Goal: Task Accomplishment & Management: Manage account settings

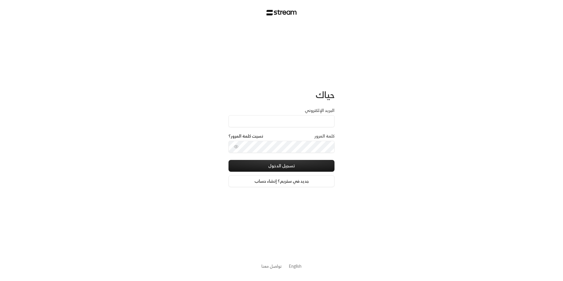
click at [290, 128] on div "البريد الإلكتروني" at bounding box center [282, 120] width 106 height 26
click at [291, 126] on input "البريد الإلكتروني" at bounding box center [282, 121] width 106 height 12
type input "[EMAIL_ADDRESS][DOMAIN_NAME]"
click at [292, 166] on button "تسجيل الدخول" at bounding box center [282, 166] width 106 height 12
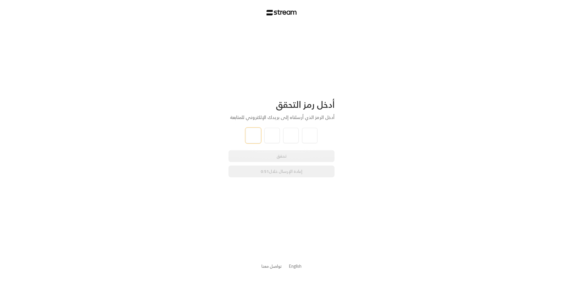
type input "6"
type input "3"
type input "0"
type input "7"
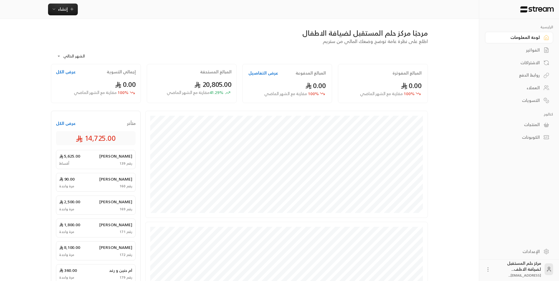
click at [524, 50] on div "الفواتير" at bounding box center [515, 50] width 47 height 6
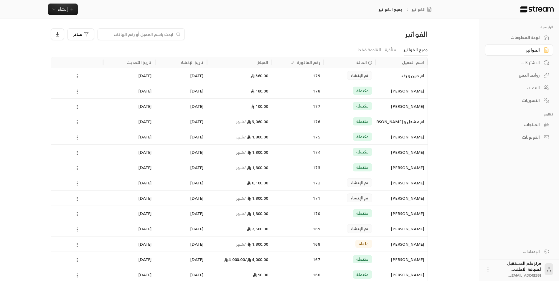
click at [115, 37] on input at bounding box center [137, 34] width 72 height 6
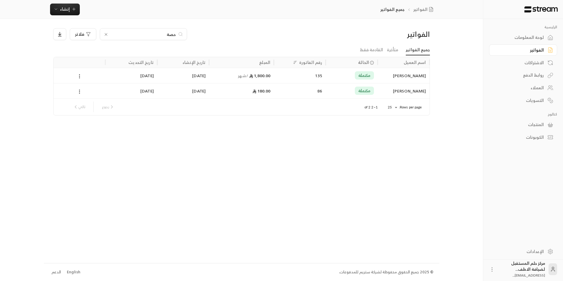
type input "حصة"
click at [400, 48] on li "متأخرة" at bounding box center [392, 50] width 19 height 11
click at [393, 51] on link "متأخرة" at bounding box center [392, 50] width 11 height 11
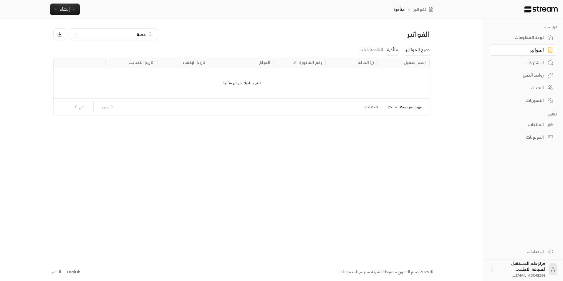
click at [410, 47] on link "جميع الفواتير" at bounding box center [418, 50] width 24 height 11
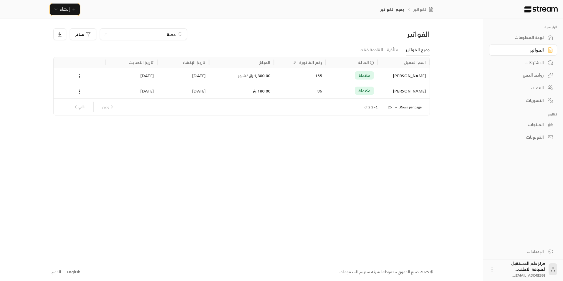
click at [71, 10] on span "إنشاء" at bounding box center [65, 8] width 23 height 7
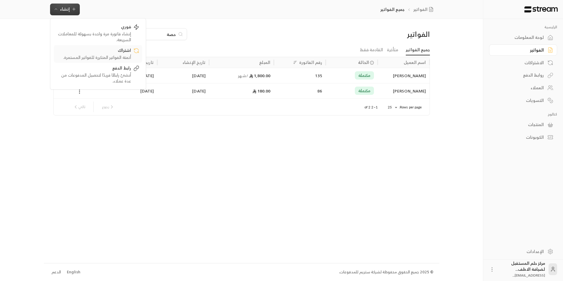
click at [81, 56] on div "أتمتة الفواتير المتكررة للفواتير المستمرة." at bounding box center [94, 57] width 74 height 6
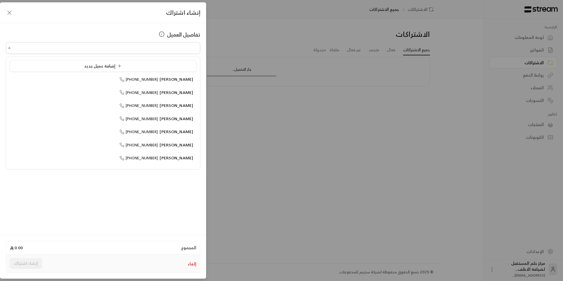
click at [173, 49] on input "اختر العميل" at bounding box center [103, 48] width 194 height 10
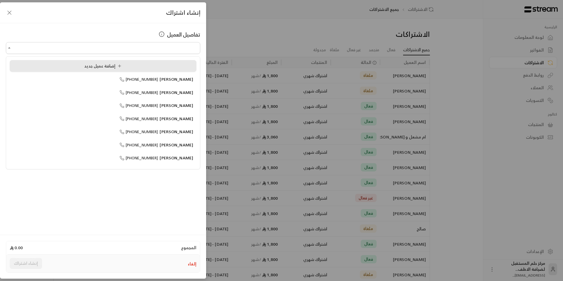
click at [171, 64] on div "إضافة عميل جديد" at bounding box center [103, 66] width 180 height 6
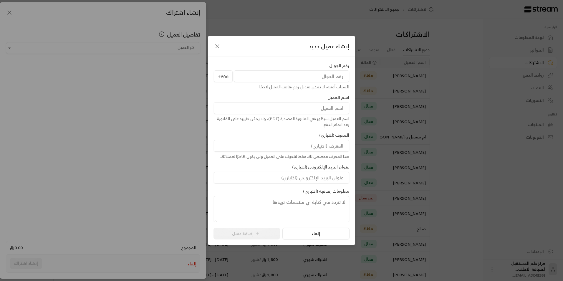
click at [219, 50] on div "إنشاء عميل جديد" at bounding box center [281, 46] width 147 height 21
click at [219, 46] on icon "button" at bounding box center [217, 46] width 7 height 7
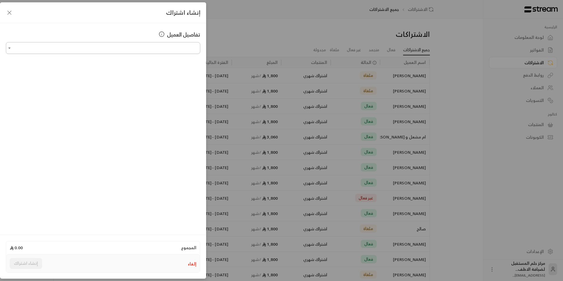
click at [185, 50] on input "اختر العميل" at bounding box center [103, 48] width 194 height 10
click at [188, 80] on span "[PERSON_NAME]" at bounding box center [177, 78] width 34 height 7
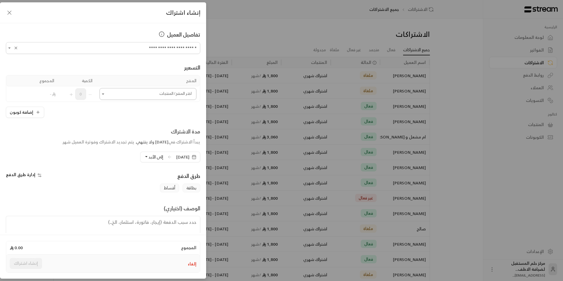
type input "**********"
click at [176, 99] on input "اختر العميل" at bounding box center [148, 94] width 97 height 10
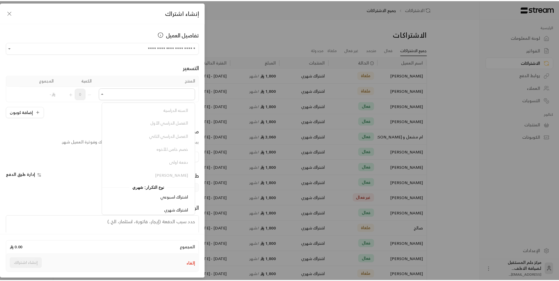
scroll to position [118, 0]
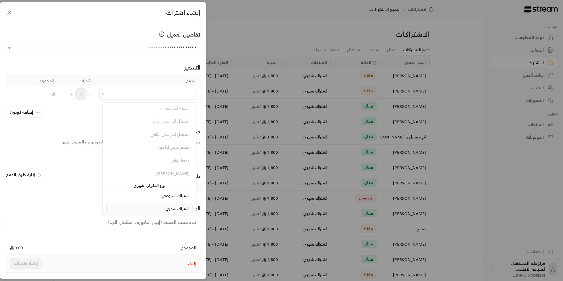
click at [170, 207] on span "اشتراك شهري" at bounding box center [178, 208] width 24 height 7
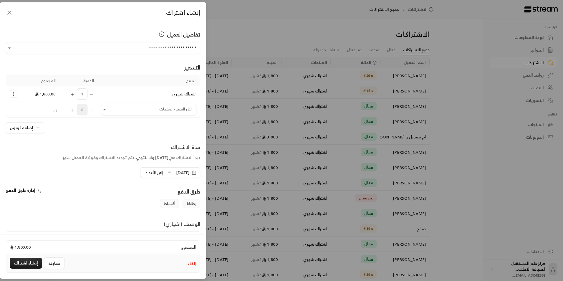
click at [148, 176] on span "إلى الأبد" at bounding box center [155, 172] width 15 height 7
click at [142, 97] on link "دورة واحدة ( [DATE] )" at bounding box center [121, 93] width 77 height 11
click at [167, 173] on icon at bounding box center [169, 172] width 5 height 5
click at [173, 172] on span "[DATE]" at bounding box center [187, 172] width 28 height 11
click at [178, 170] on span "[DATE]" at bounding box center [182, 173] width 13 height 6
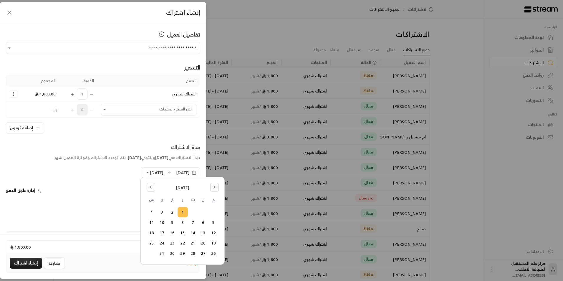
click at [212, 188] on button "Go to the Next Month" at bounding box center [214, 187] width 9 height 9
click at [216, 267] on button "30" at bounding box center [214, 264] width 10 height 10
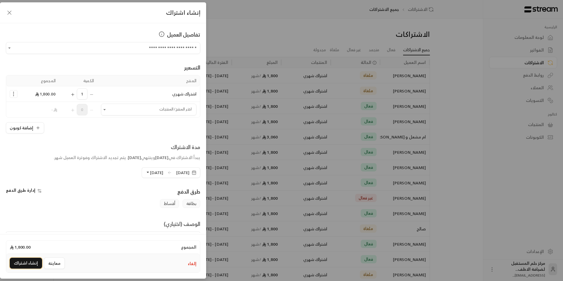
click at [30, 262] on button "إنشاء اشتراك" at bounding box center [26, 263] width 32 height 11
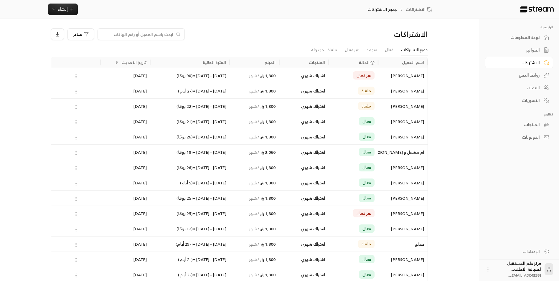
click at [148, 35] on input at bounding box center [137, 34] width 72 height 6
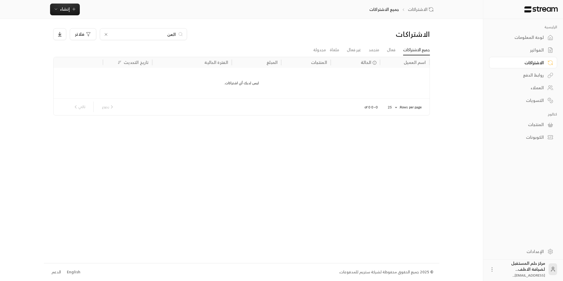
type input "العنو"
click at [148, 29] on div "العنو" at bounding box center [143, 34] width 87 height 12
click at [516, 53] on div "الفواتير" at bounding box center [520, 50] width 47 height 6
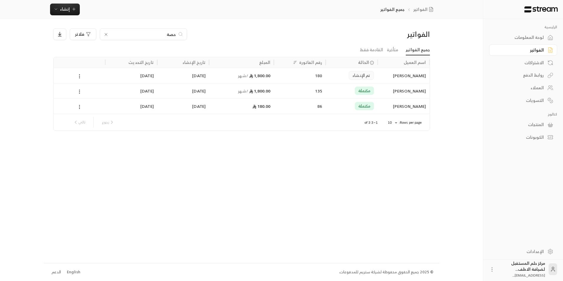
click at [144, 34] on input "حصة" at bounding box center [143, 34] width 65 height 6
click at [145, 34] on input "حصة" at bounding box center [143, 34] width 65 height 6
drag, startPoint x: 146, startPoint y: 34, endPoint x: 190, endPoint y: 37, distance: 44.3
click at [190, 37] on div "حصة فلاتر" at bounding box center [193, 34] width 281 height 12
type input "العنود"
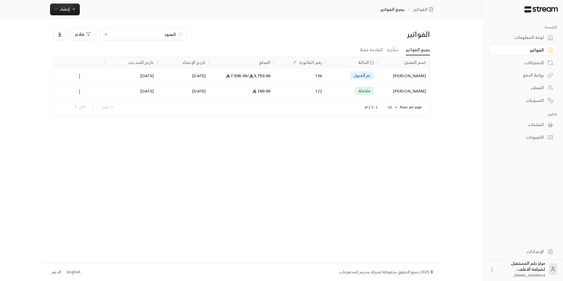
click at [235, 77] on div "3,750.00 / 7,500.00" at bounding box center [242, 75] width 58 height 15
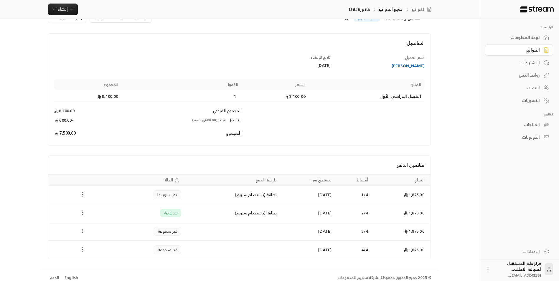
scroll to position [24, 0]
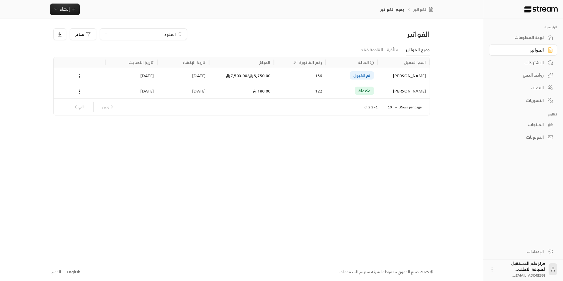
drag, startPoint x: 141, startPoint y: 34, endPoint x: 237, endPoint y: 37, distance: 96.3
click at [237, 37] on div "العنود فلاتر" at bounding box center [193, 34] width 281 height 12
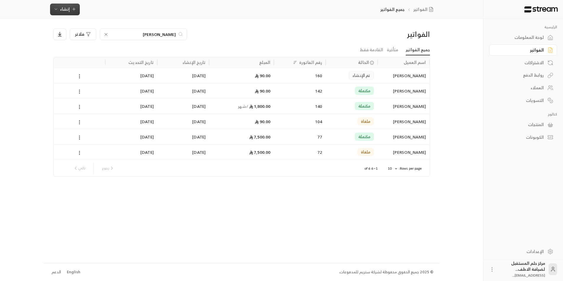
type input "[PERSON_NAME]"
click at [65, 14] on button "إنشاء" at bounding box center [65, 10] width 30 height 12
click at [83, 55] on div "أتمتة الفواتير المتكررة للفواتير المستمرة." at bounding box center [94, 57] width 74 height 6
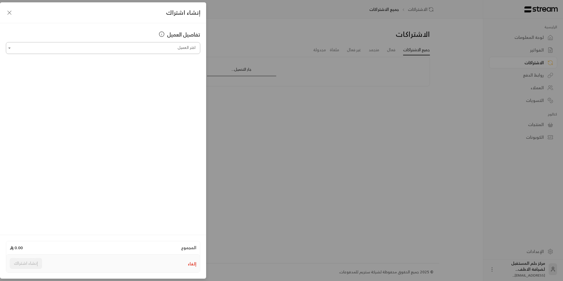
click at [131, 52] on input "اختر العميل" at bounding box center [103, 48] width 194 height 10
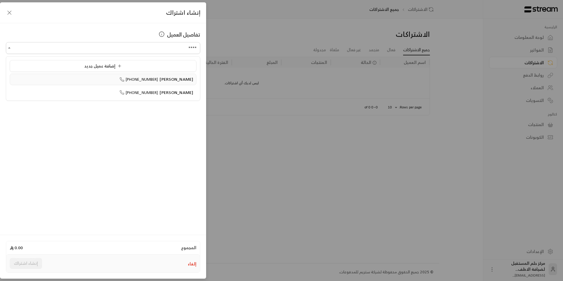
click at [124, 78] on icon at bounding box center [122, 79] width 5 height 5
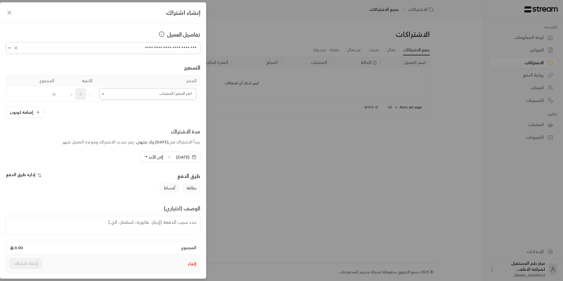
type input "**********"
click at [135, 97] on input "اختر العميل" at bounding box center [148, 94] width 97 height 10
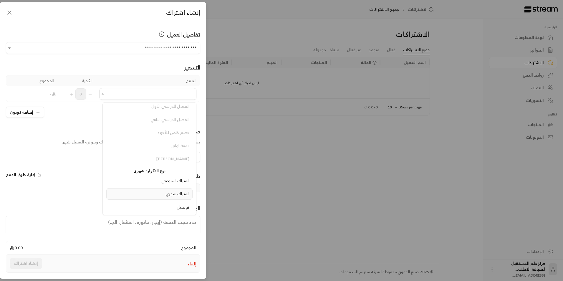
click at [152, 196] on div "اشتراك شهري" at bounding box center [150, 194] width 80 height 6
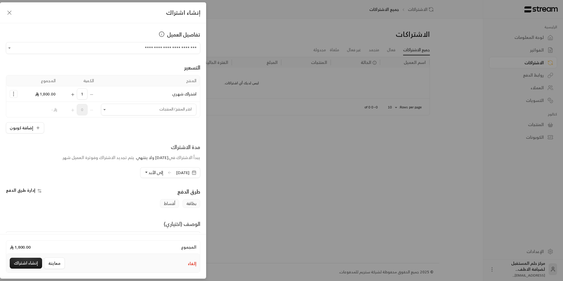
click at [148, 174] on span "إلى الأبد" at bounding box center [155, 172] width 15 height 7
click at [140, 93] on span "دورة واحدة" at bounding box center [147, 93] width 20 height 5
click at [176, 171] on span "[DATE]" at bounding box center [182, 173] width 13 height 6
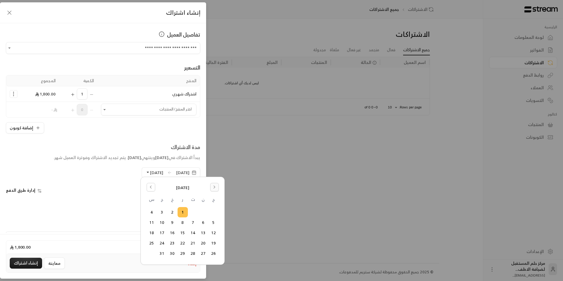
click at [211, 188] on button "Go to the Next Month" at bounding box center [214, 187] width 9 height 9
click at [152, 193] on div "[DATE] ح ن ث ر خ ج س 1 2 3 4 5 6 7 8 9 10 11 12 13 14 15 16 17 18 19 20 21 22 2…" at bounding box center [183, 226] width 72 height 86
click at [152, 188] on icon "Go to the Previous Month" at bounding box center [151, 187] width 4 height 4
click at [204, 253] on button "29" at bounding box center [203, 254] width 10 height 10
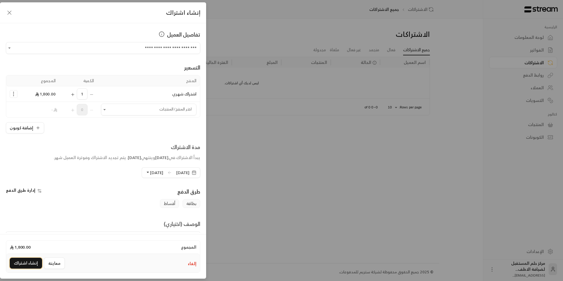
click at [10, 264] on button "إنشاء اشتراك" at bounding box center [26, 263] width 32 height 11
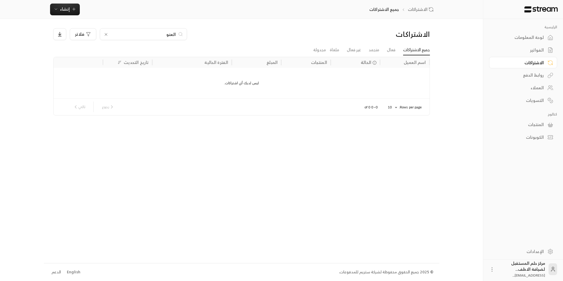
click at [533, 51] on div "الفواتير" at bounding box center [520, 50] width 47 height 6
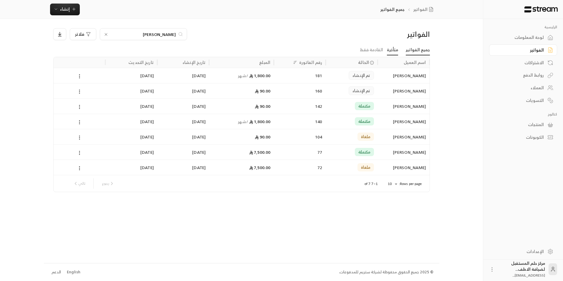
click at [394, 52] on link "متأخرة" at bounding box center [392, 50] width 11 height 11
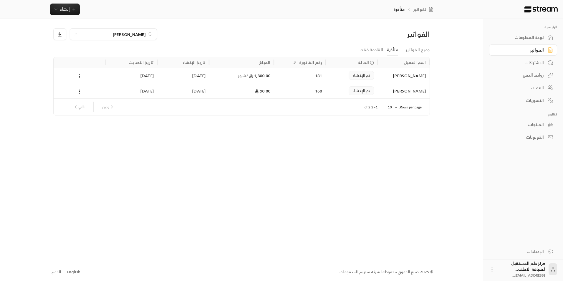
click at [75, 35] on icon at bounding box center [76, 34] width 5 height 5
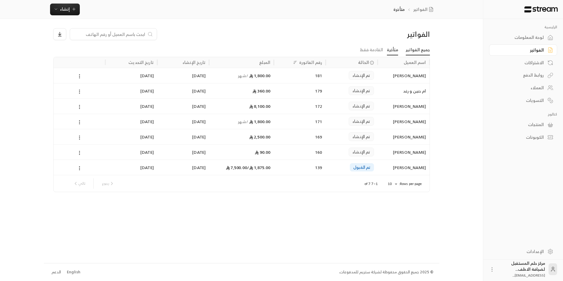
click at [408, 49] on link "جميع الفواتير" at bounding box center [418, 50] width 24 height 11
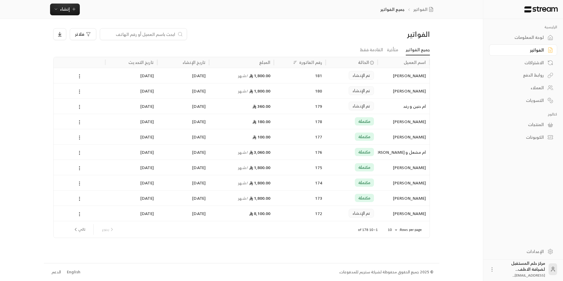
click at [155, 35] on input at bounding box center [140, 34] width 72 height 6
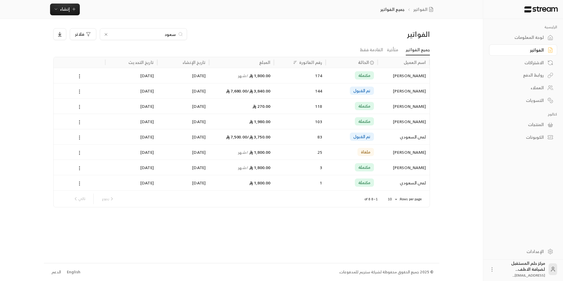
type input "سعود"
click at [204, 88] on div "[DATE]" at bounding box center [183, 90] width 45 height 15
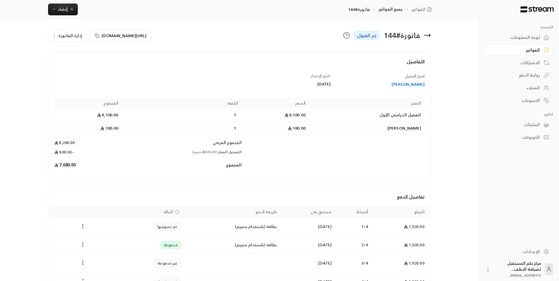
click at [428, 36] on icon at bounding box center [426, 35] width 7 height 7
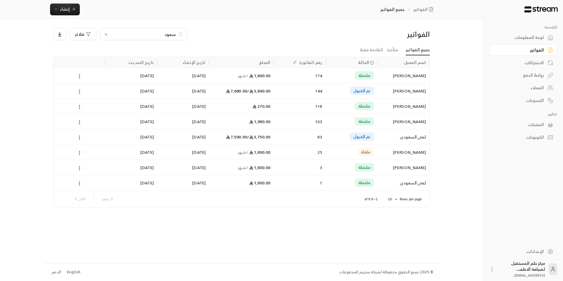
drag, startPoint x: 156, startPoint y: 31, endPoint x: 225, endPoint y: 43, distance: 69.9
click at [225, 43] on div "الفواتير [PERSON_NAME]" at bounding box center [241, 36] width 383 height 16
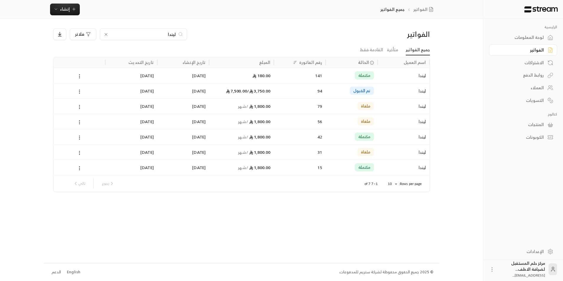
type input "ليندا"
click at [257, 92] on span "3,750.00 /" at bounding box center [258, 90] width 23 height 7
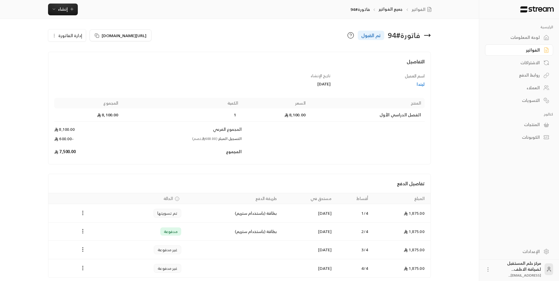
click at [428, 35] on icon at bounding box center [427, 35] width 6 height 0
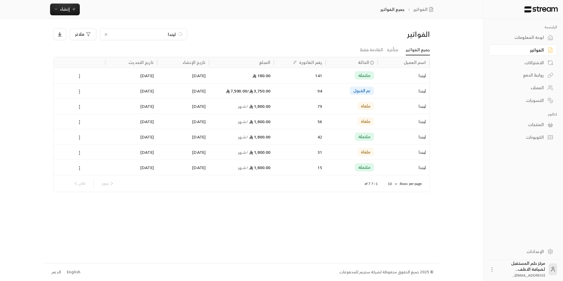
drag, startPoint x: 162, startPoint y: 34, endPoint x: 260, endPoint y: 55, distance: 100.6
click at [260, 55] on div "الفواتير ليندا فلاتر جميع الفواتير متأخرة القادمة فقط اسم العميل الحالة رقم الف…" at bounding box center [241, 110] width 377 height 164
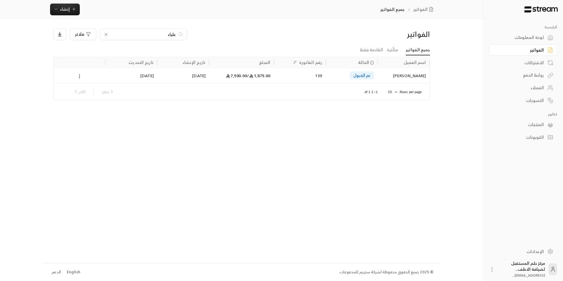
type input "علياء"
click at [273, 77] on div "1,875.00 / 7,500.00" at bounding box center [241, 75] width 65 height 15
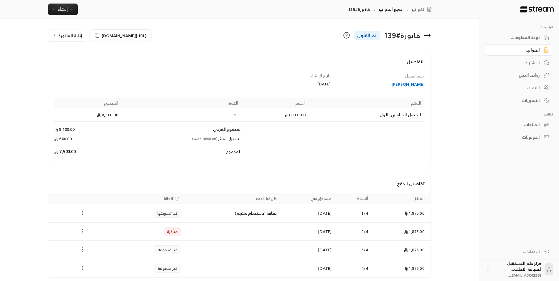
click at [424, 35] on icon at bounding box center [426, 35] width 7 height 7
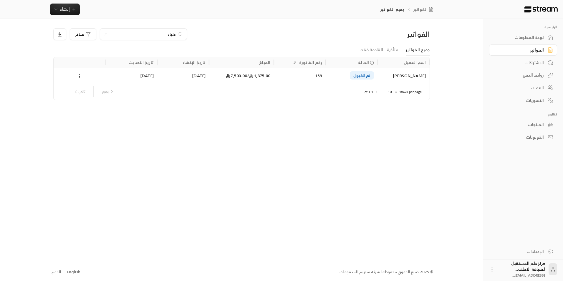
drag, startPoint x: 116, startPoint y: 32, endPoint x: 268, endPoint y: 49, distance: 153.1
click at [268, 49] on div "الفواتير علياء فلاتر جميع الفواتير متأخرة القادمة فقط اسم العميل الحالة رقم الف…" at bounding box center [241, 64] width 377 height 72
type input "الوليد"
click at [106, 32] on icon at bounding box center [106, 34] width 5 height 5
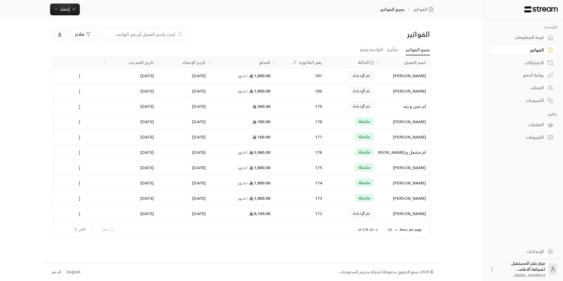
click at [79, 76] on icon at bounding box center [79, 76] width 5 height 5
click at [84, 89] on li "عرض" at bounding box center [86, 91] width 15 height 11
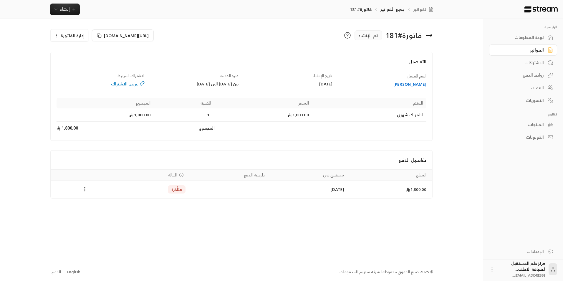
click at [85, 188] on icon "Payments" at bounding box center [85, 189] width 6 height 6
click at [74, 27] on div at bounding box center [281, 140] width 563 height 281
click at [74, 39] on button "إدارة الفاتورة" at bounding box center [69, 35] width 37 height 12
click at [78, 62] on link "إلغاء" at bounding box center [72, 63] width 37 height 11
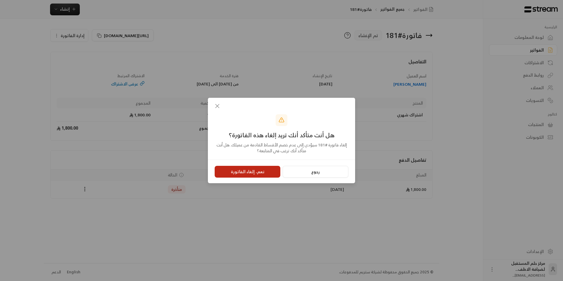
click at [236, 173] on button "نعم، إلغاء الفاتورة" at bounding box center [248, 172] width 66 height 12
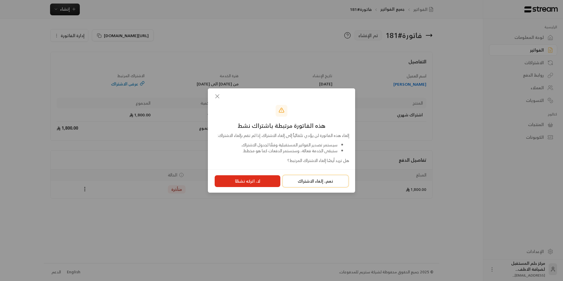
click at [299, 180] on button "نعم، إلغاء الاشتراك" at bounding box center [316, 181] width 66 height 12
